Goal: Task Accomplishment & Management: Manage account settings

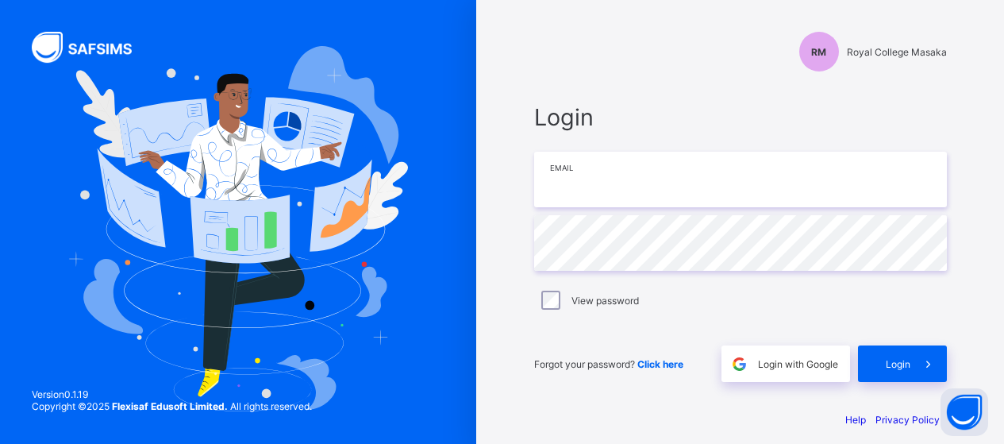
click at [592, 192] on input "email" at bounding box center [740, 180] width 413 height 56
type input "**********"
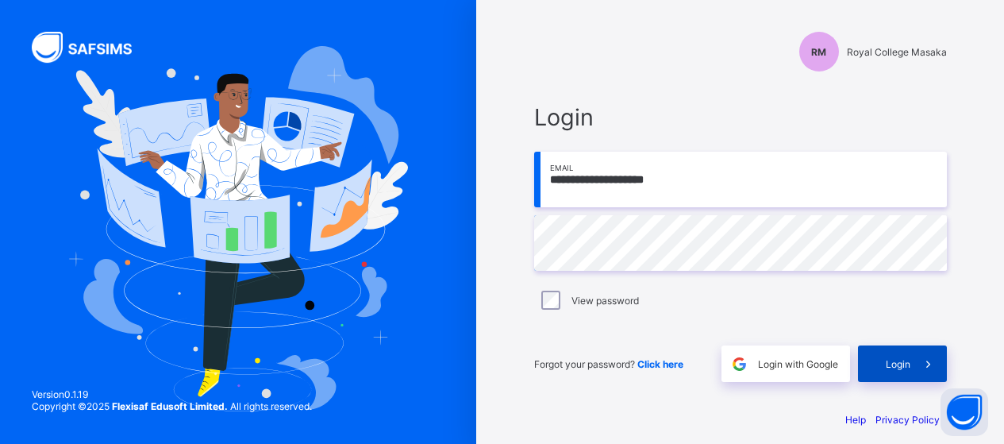
click at [904, 364] on span "Login" at bounding box center [898, 364] width 25 height 12
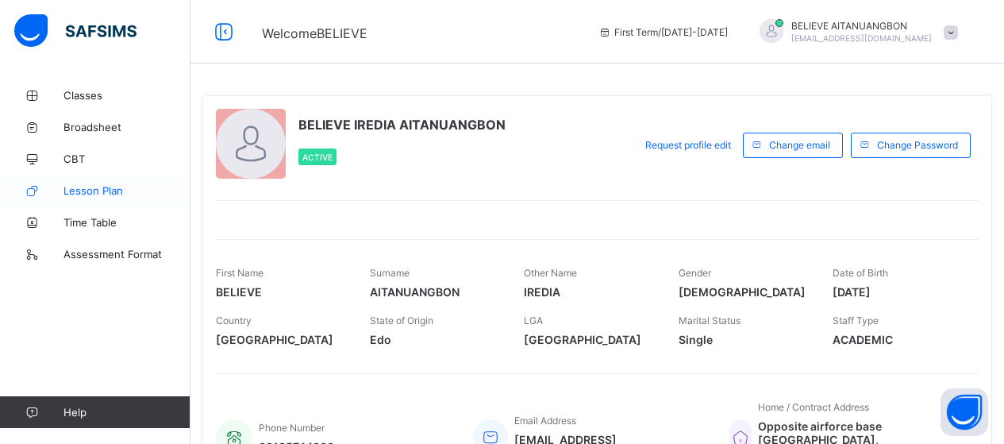
click at [96, 194] on span "Lesson Plan" at bounding box center [126, 190] width 127 height 13
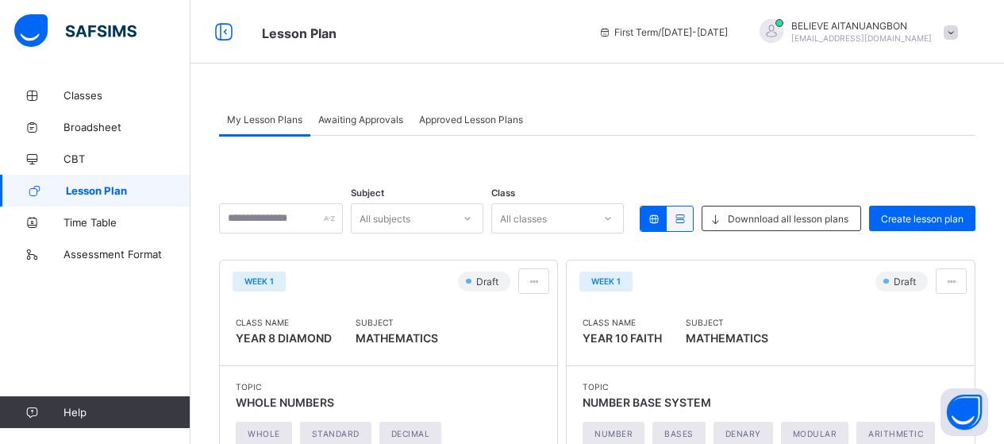
click at [783, 32] on div at bounding box center [771, 31] width 24 height 24
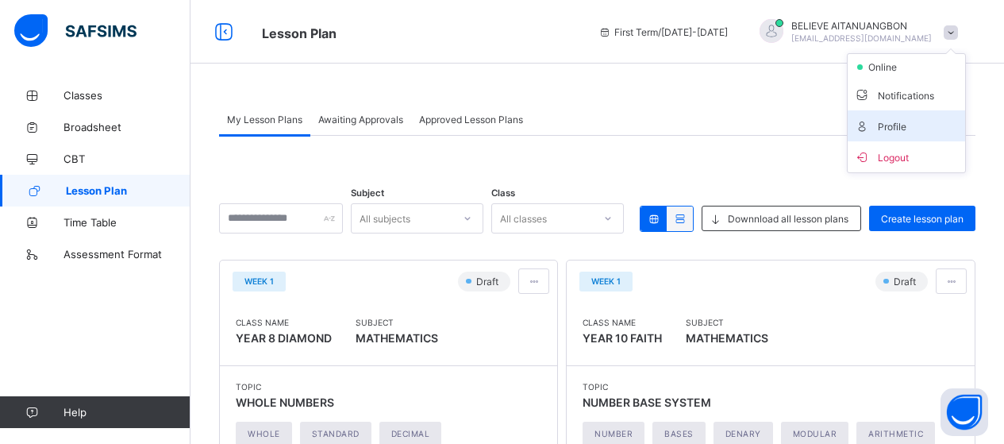
click at [913, 124] on span "Profile" at bounding box center [906, 126] width 105 height 18
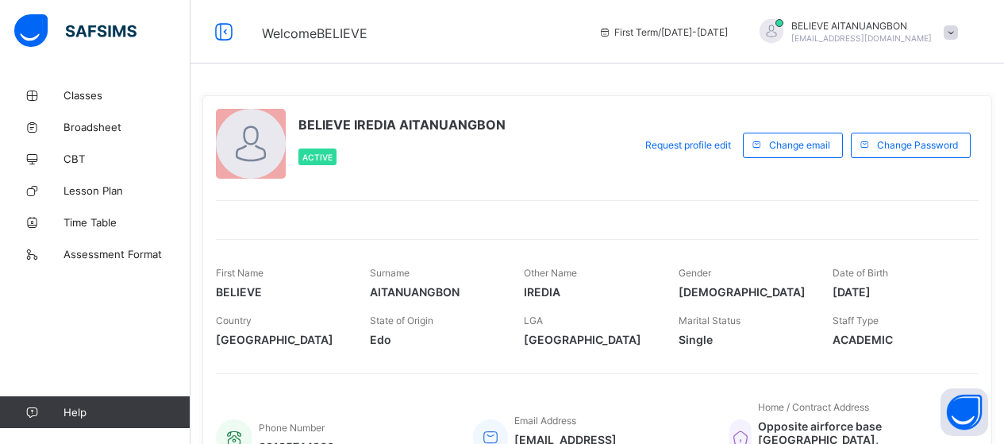
click at [256, 148] on div at bounding box center [251, 144] width 70 height 70
drag, startPoint x: 256, startPoint y: 148, endPoint x: 244, endPoint y: 145, distance: 12.3
click at [244, 145] on div at bounding box center [251, 144] width 70 height 70
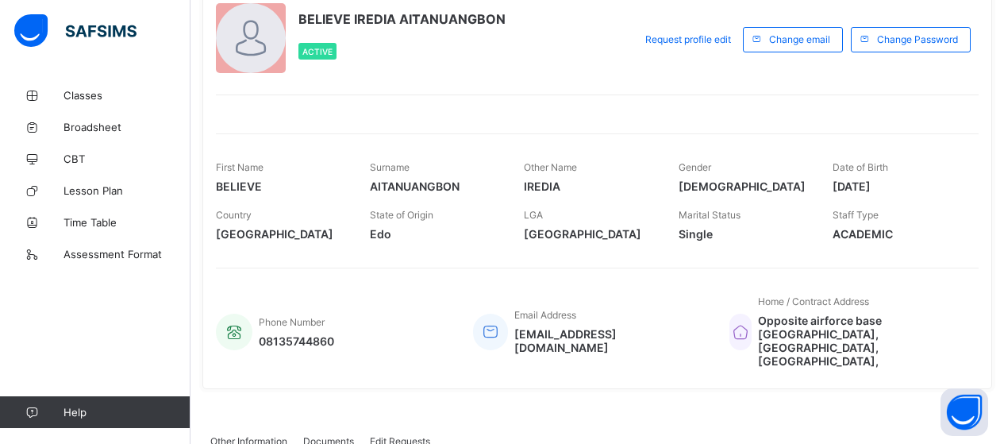
scroll to position [166, 0]
